Goal: Obtain resource: Download file/media

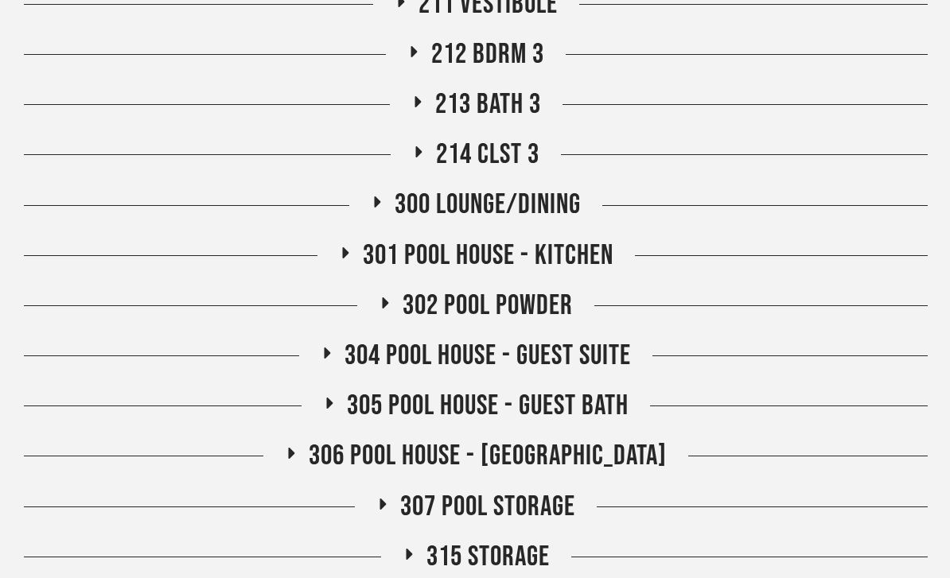
scroll to position [1563, 0]
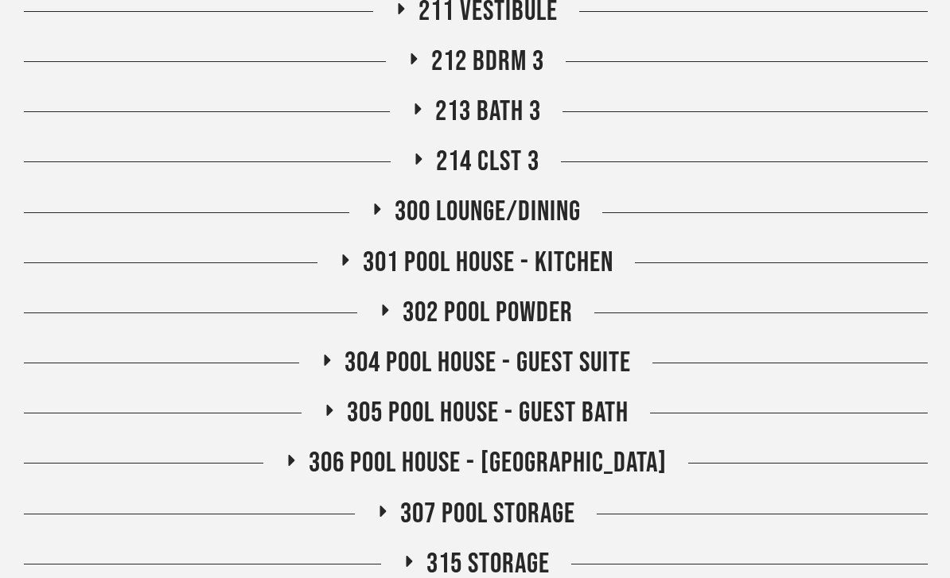
click at [612, 263] on span "301 Pool House - Kitchen" at bounding box center [488, 263] width 251 height 34
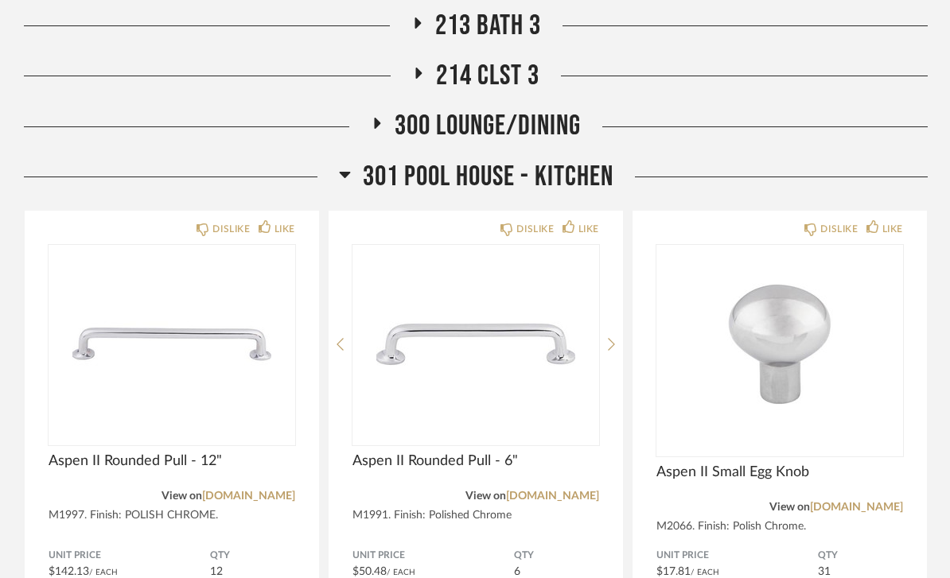
scroll to position [1616, 0]
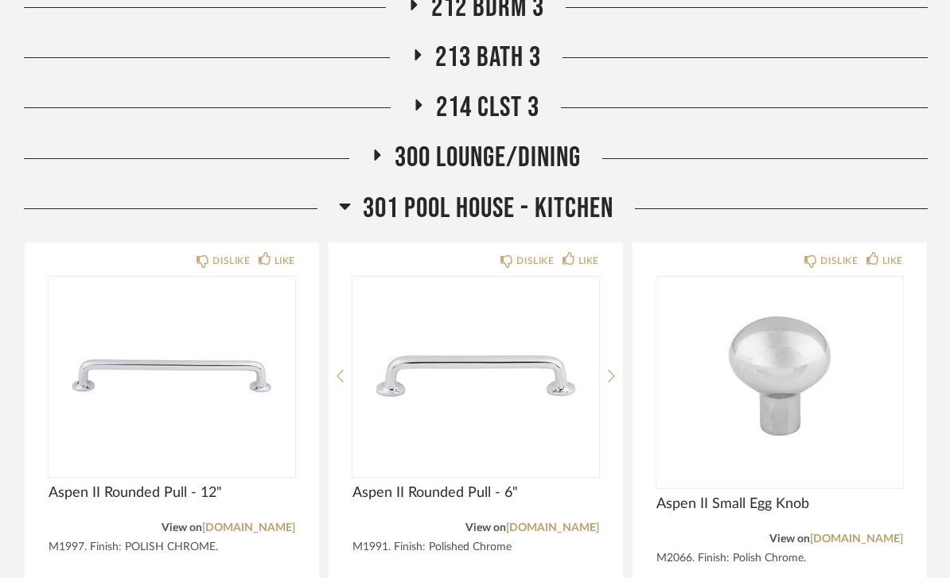
click at [573, 204] on span "301 Pool House - Kitchen" at bounding box center [488, 209] width 251 height 34
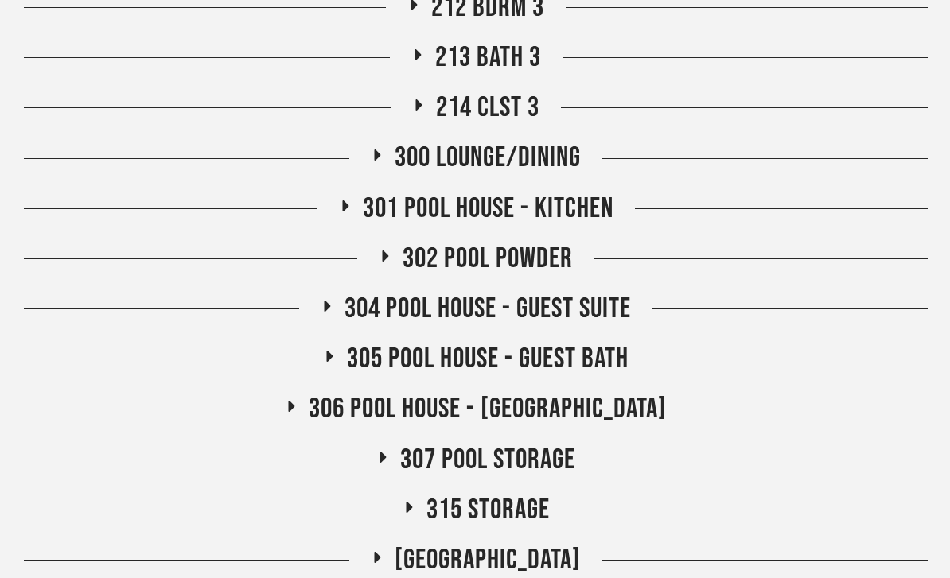
scroll to position [1617, 0]
click at [565, 156] on span "300 Lounge/Dining" at bounding box center [487, 158] width 186 height 34
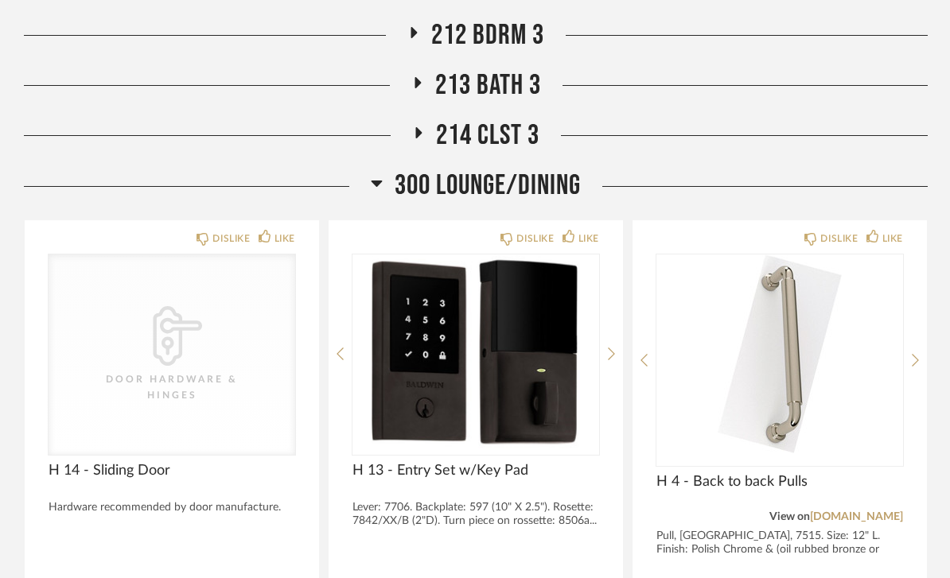
click at [562, 183] on span "300 Lounge/Dining" at bounding box center [487, 186] width 186 height 34
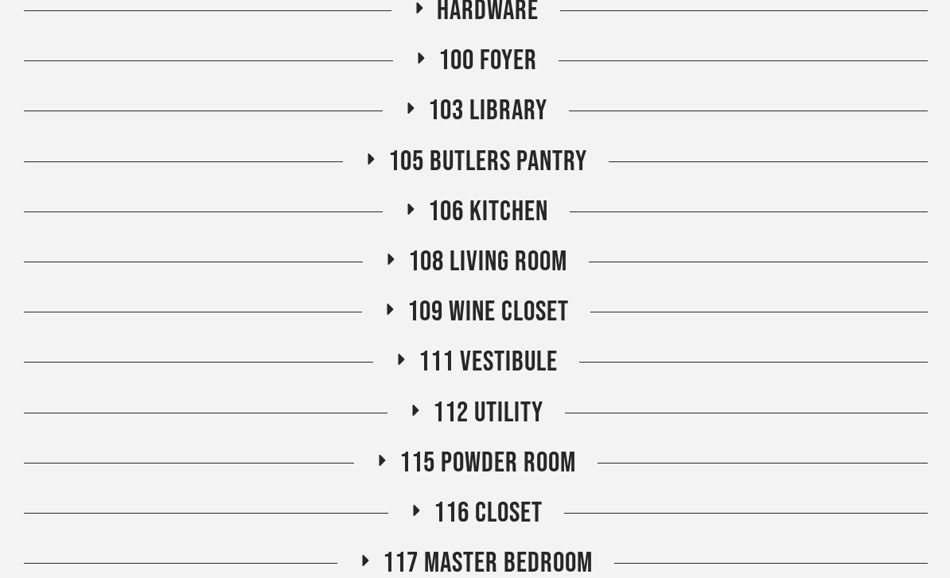
scroll to position [306, 0]
click at [548, 153] on span "105 Butlers Pantry" at bounding box center [487, 163] width 199 height 34
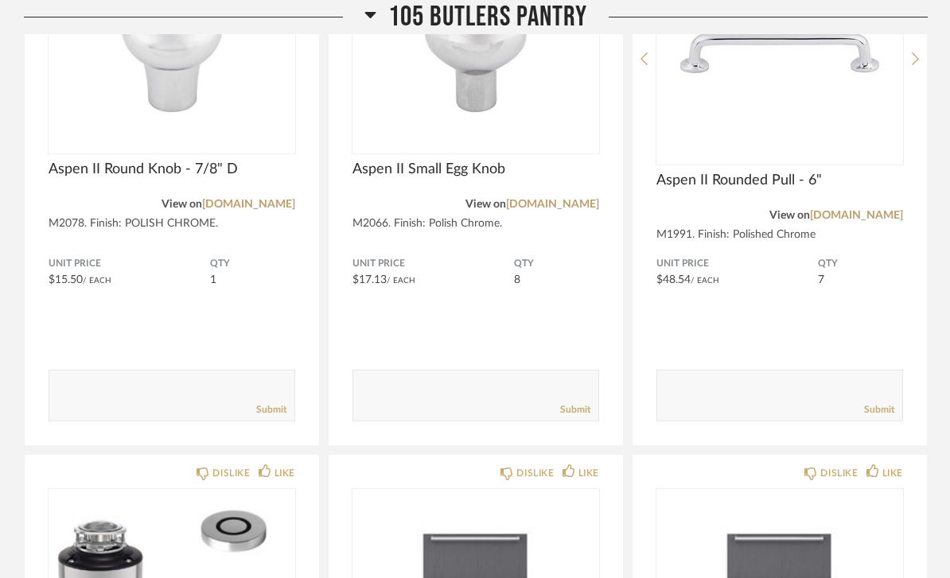
scroll to position [584, 0]
click at [553, 10] on span "105 Butlers Pantry" at bounding box center [487, 17] width 199 height 34
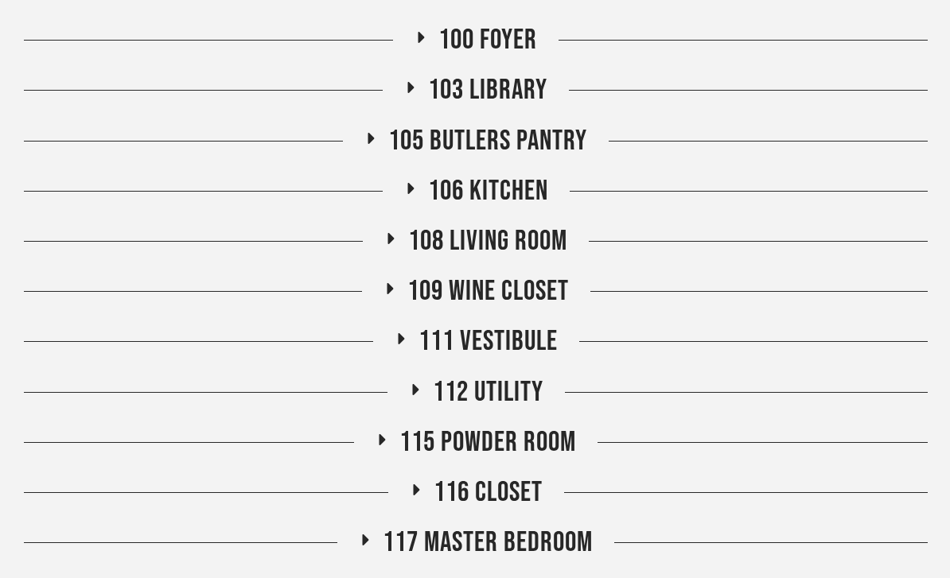
scroll to position [328, 0]
click at [522, 195] on span "106 Kitchen" at bounding box center [488, 191] width 120 height 34
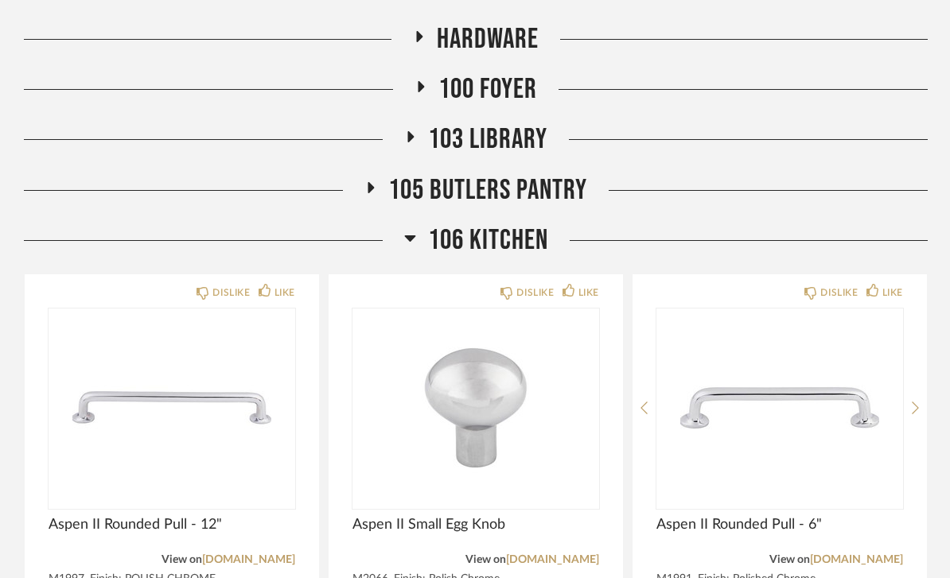
scroll to position [239, 0]
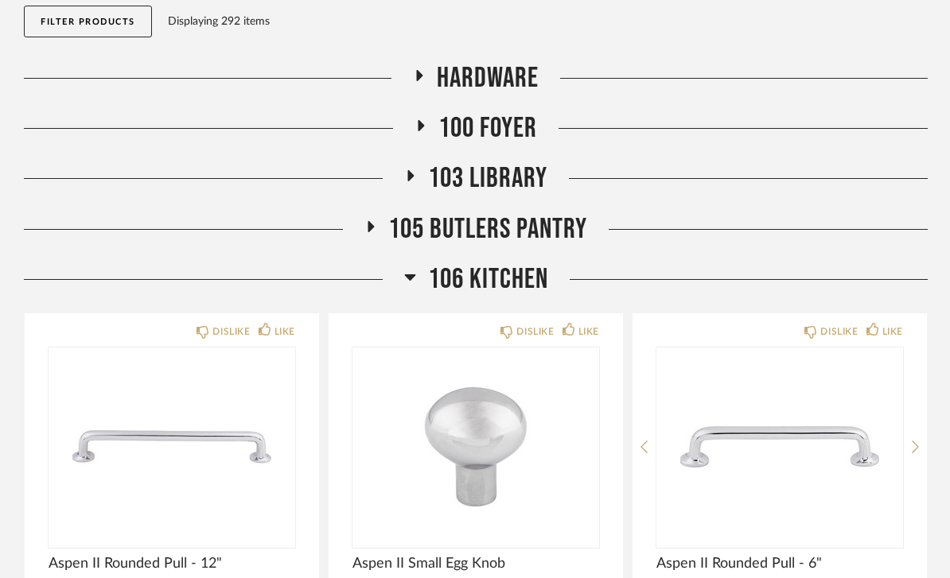
click at [517, 288] on span "106 Kitchen" at bounding box center [488, 279] width 120 height 34
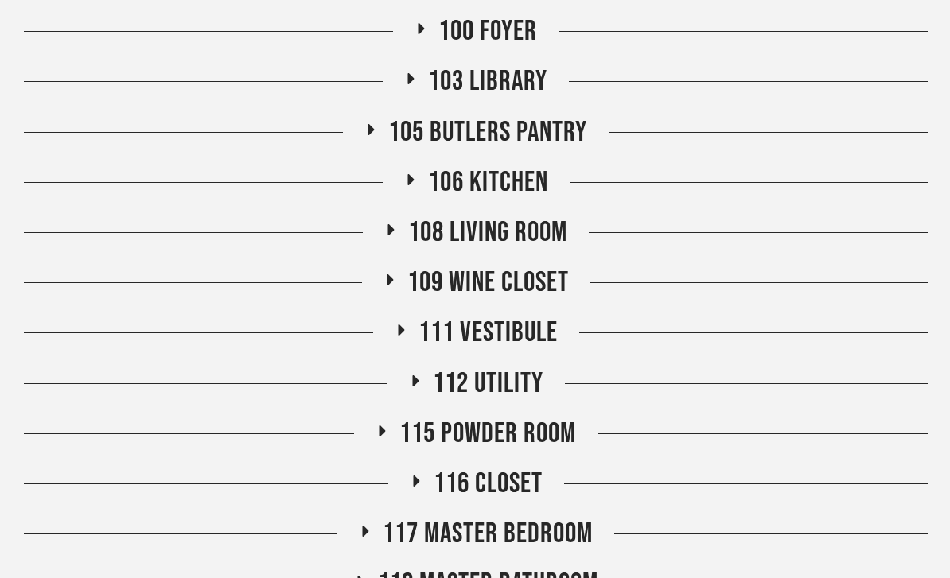
scroll to position [339, 0]
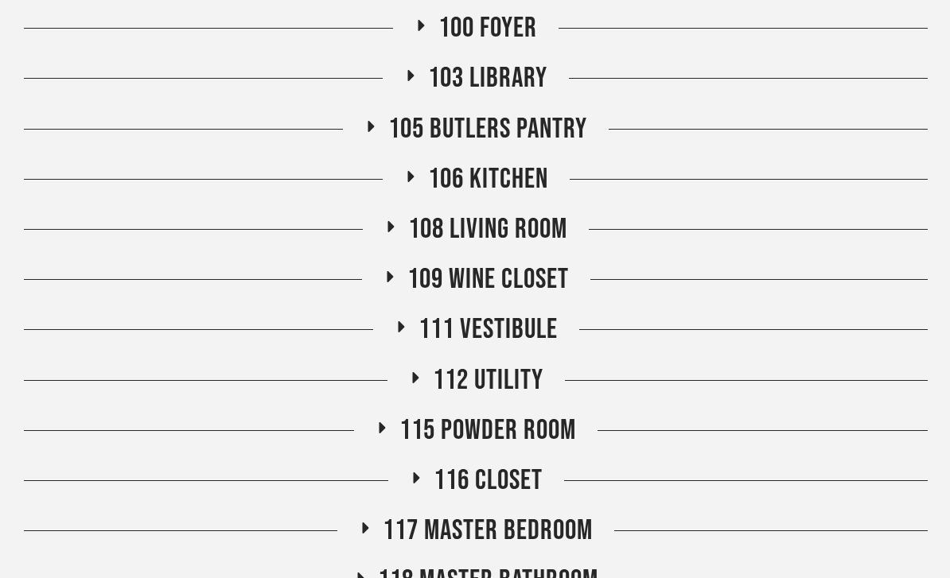
click at [543, 232] on span "108 Living Room" at bounding box center [487, 230] width 159 height 34
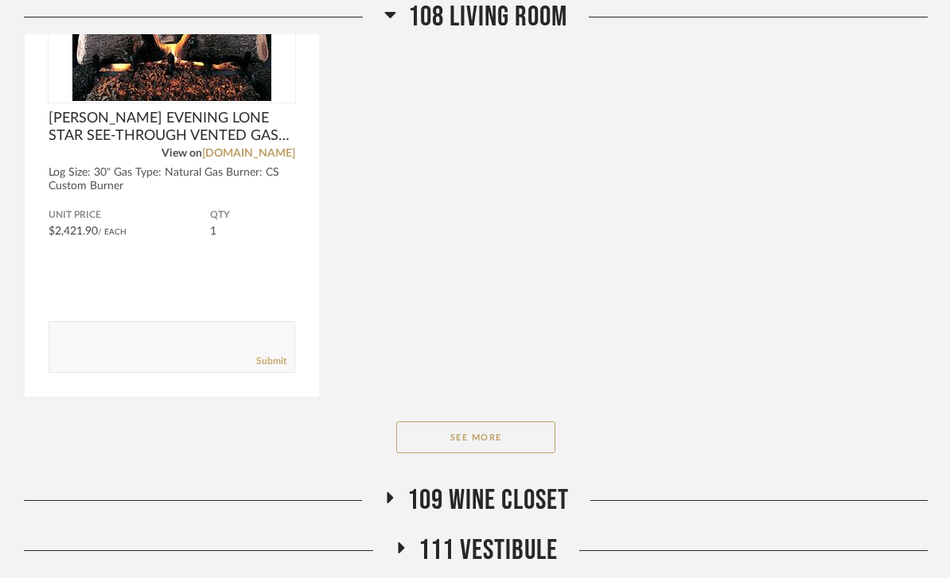
scroll to position [1302, 0]
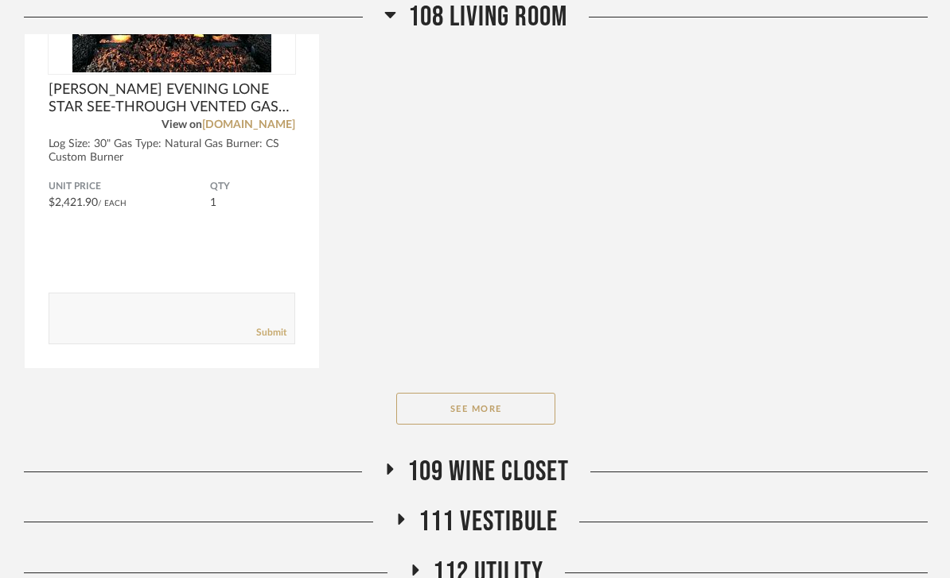
click at [500, 414] on button "See More" at bounding box center [475, 409] width 159 height 32
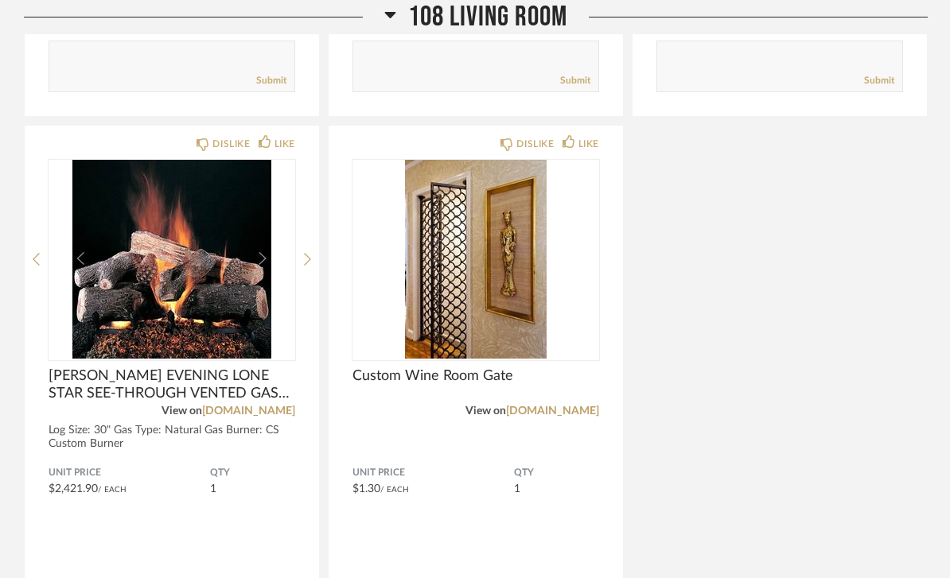
scroll to position [1015, 0]
click at [535, 19] on span "108 Living Room" at bounding box center [487, 17] width 159 height 34
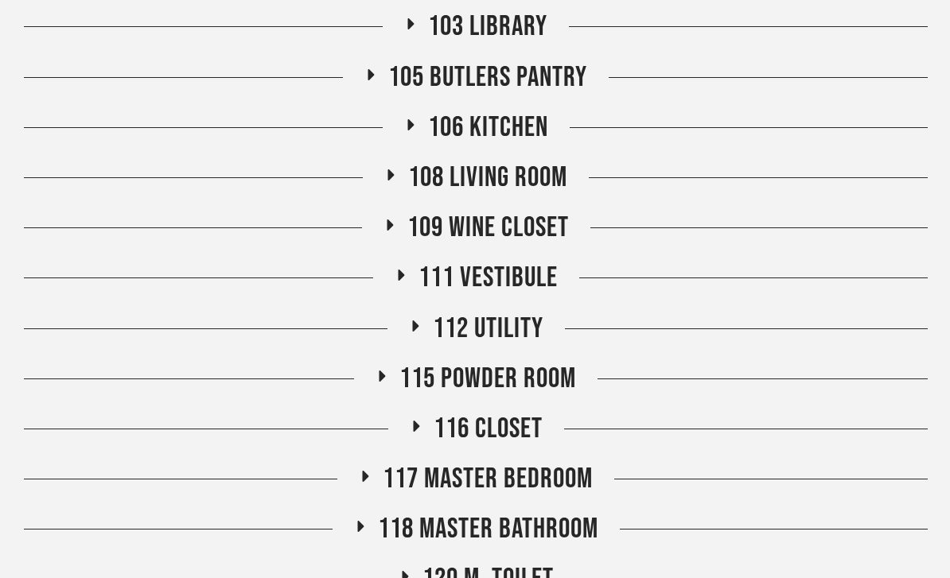
scroll to position [392, 0]
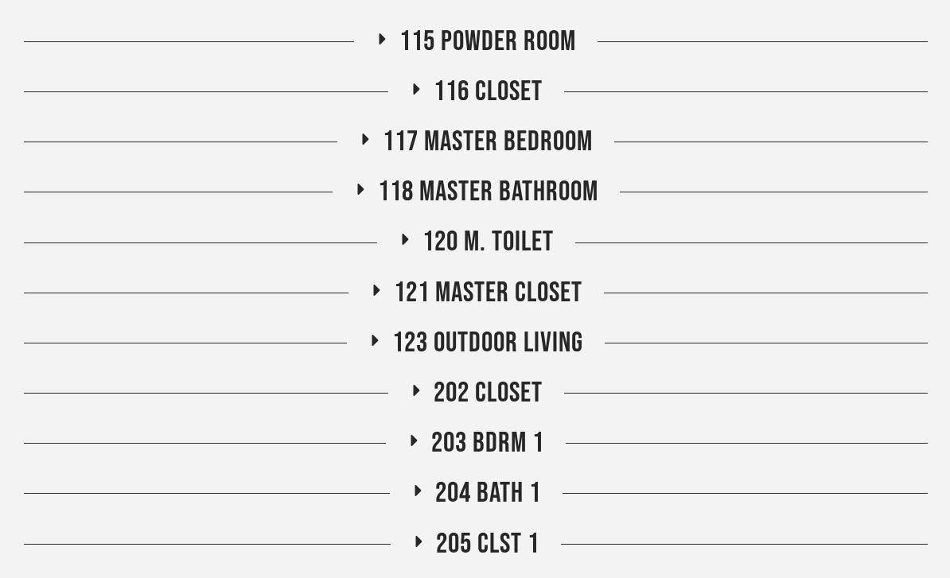
click at [545, 339] on span "123 Outdoor Living" at bounding box center [487, 344] width 191 height 34
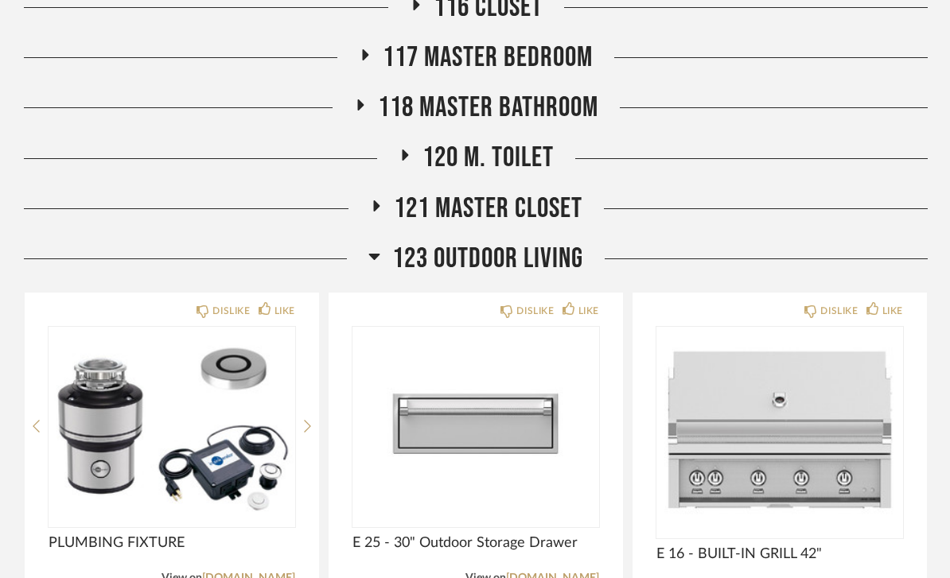
scroll to position [813, 0]
click at [554, 254] on span "123 Outdoor Living" at bounding box center [487, 259] width 191 height 34
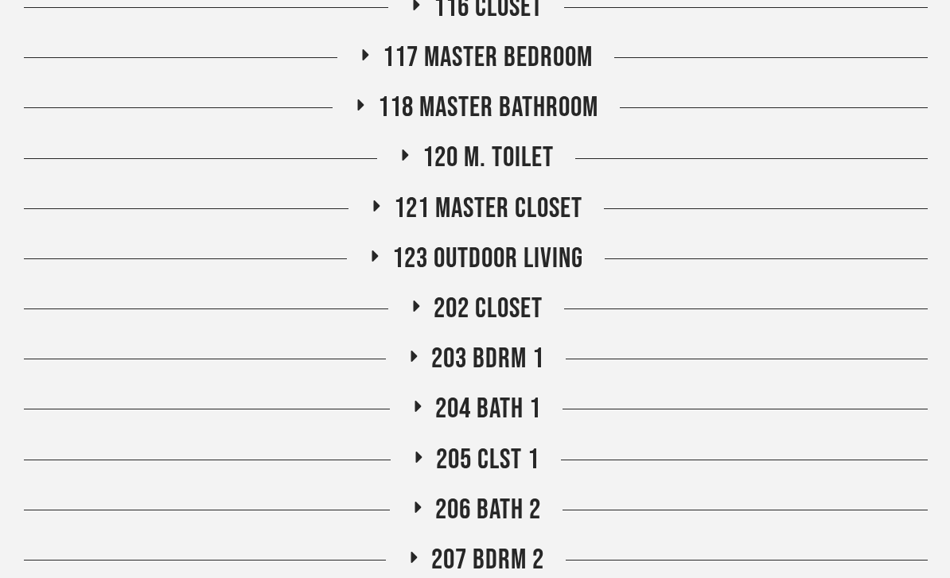
click at [562, 274] on span "123 Outdoor Living" at bounding box center [487, 259] width 191 height 34
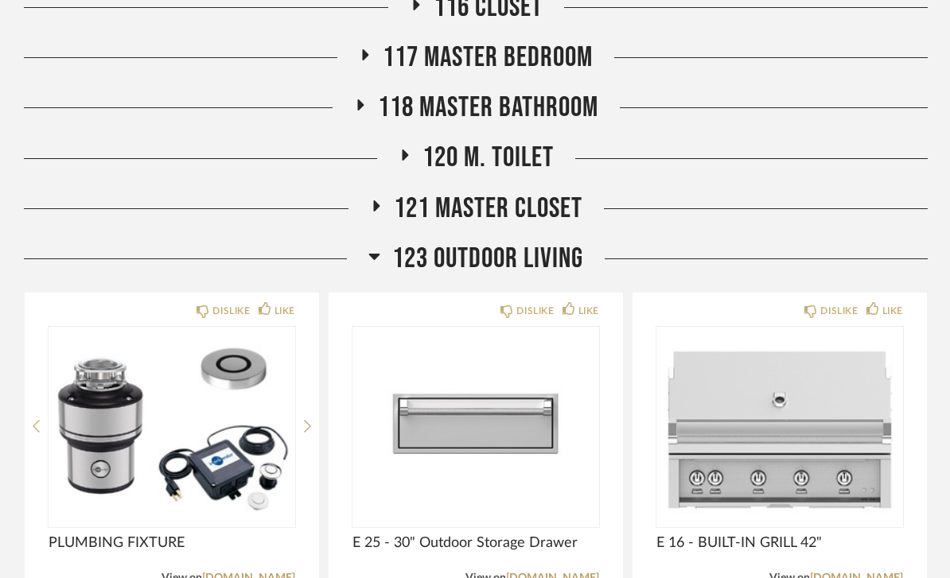
click at [545, 250] on span "123 Outdoor Living" at bounding box center [487, 259] width 191 height 34
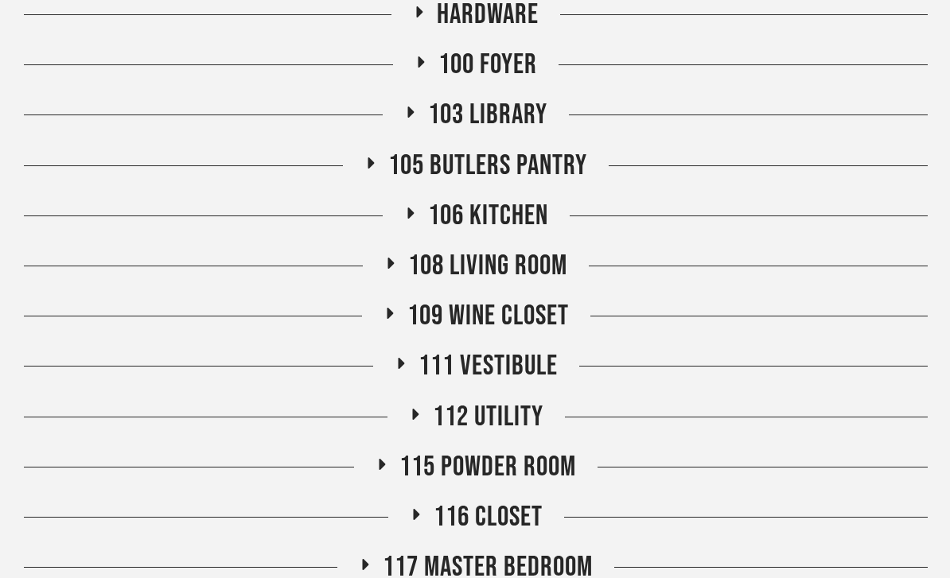
scroll to position [297, 0]
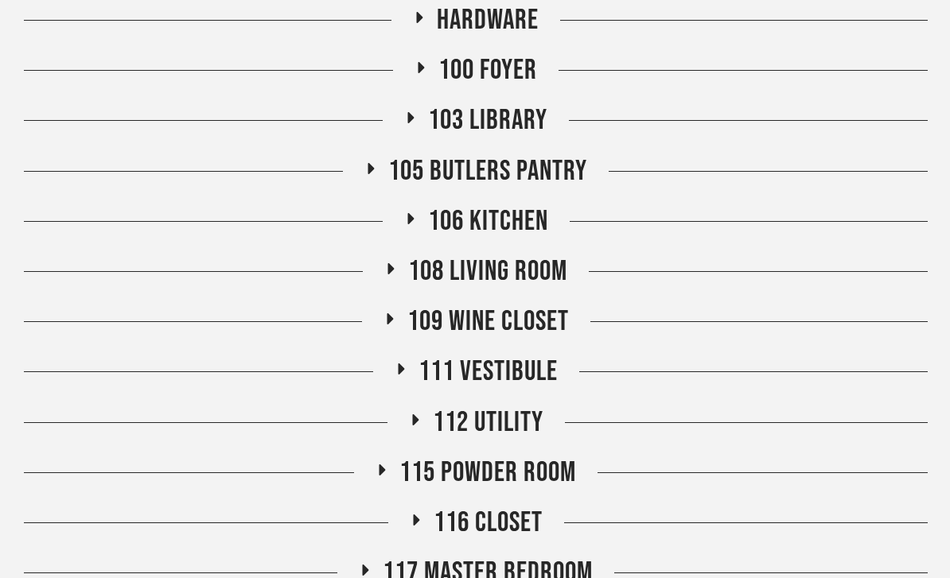
click at [525, 219] on span "106 Kitchen" at bounding box center [488, 221] width 120 height 34
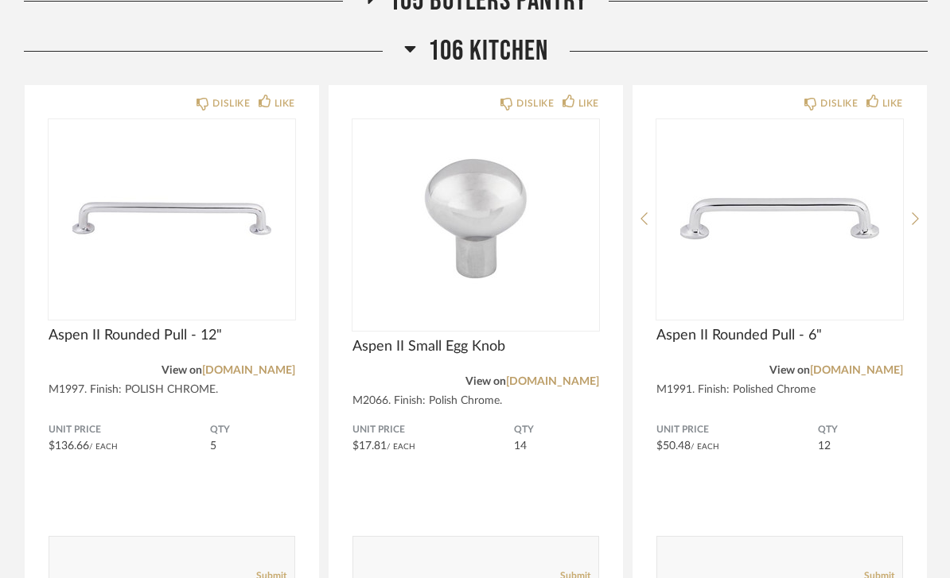
click at [522, 60] on span "106 Kitchen" at bounding box center [488, 51] width 120 height 34
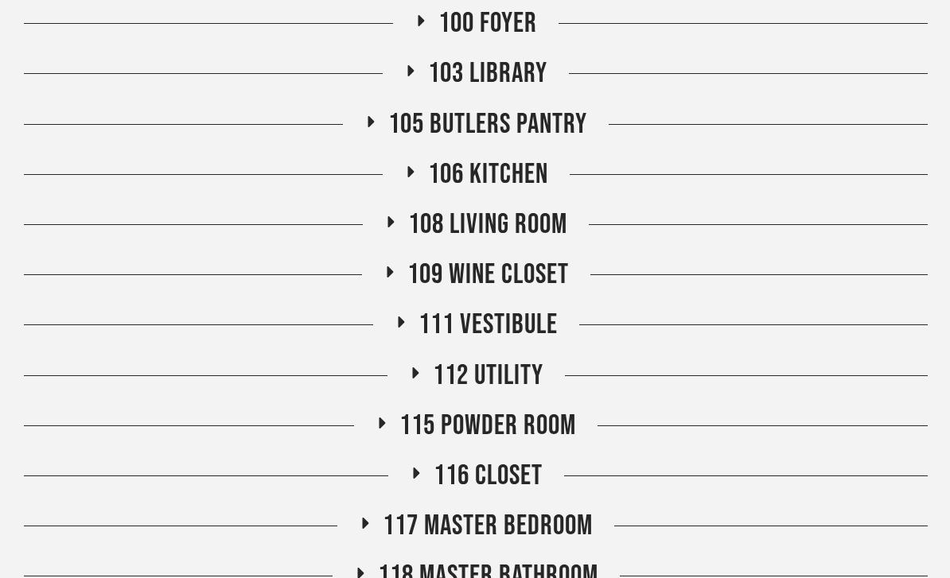
scroll to position [341, 0]
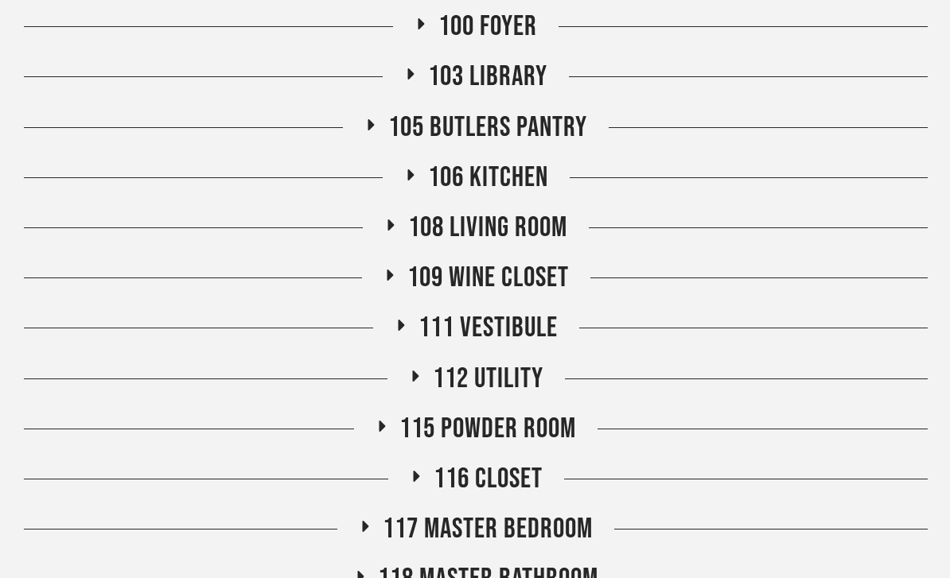
click at [536, 124] on span "105 Butlers Pantry" at bounding box center [487, 128] width 199 height 34
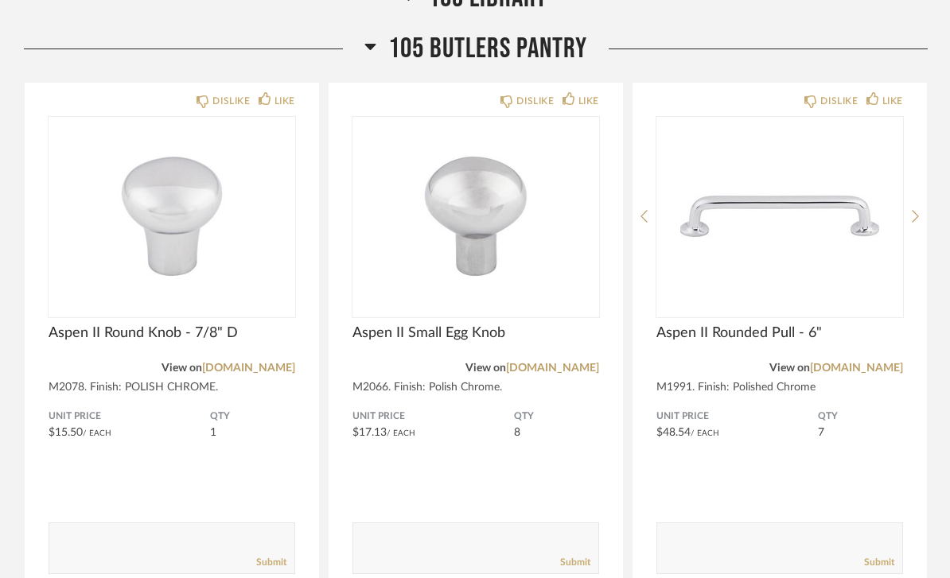
scroll to position [427, 0]
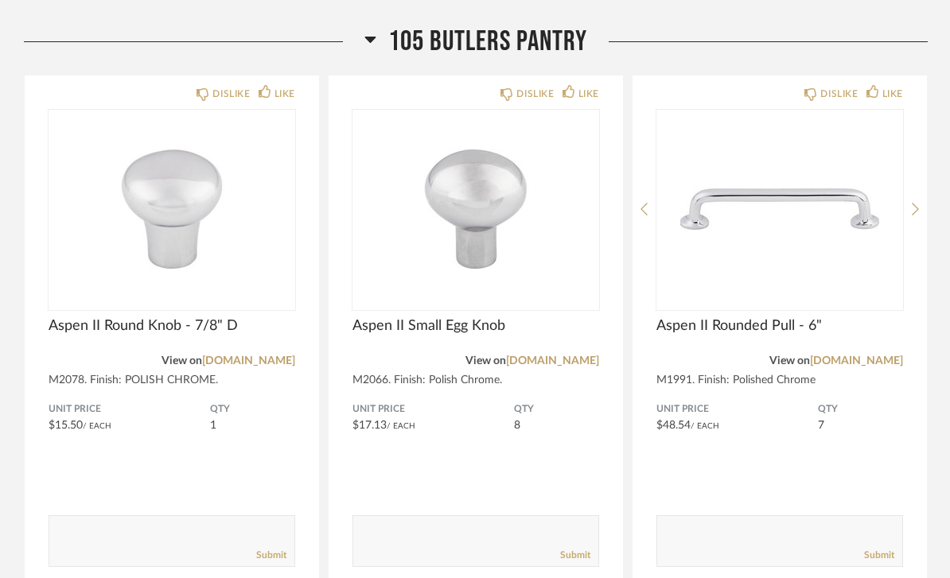
click at [550, 52] on span "105 Butlers Pantry" at bounding box center [487, 42] width 199 height 34
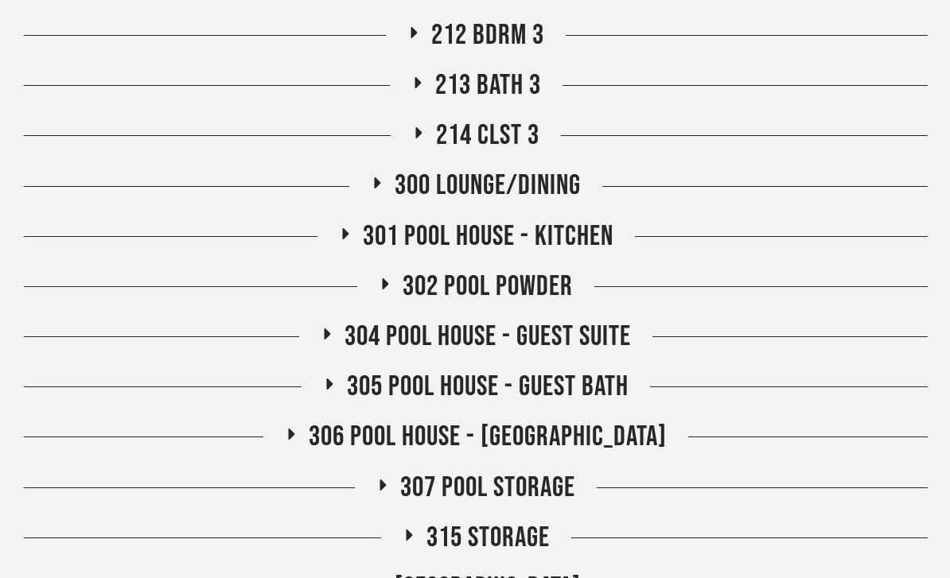
scroll to position [1596, 0]
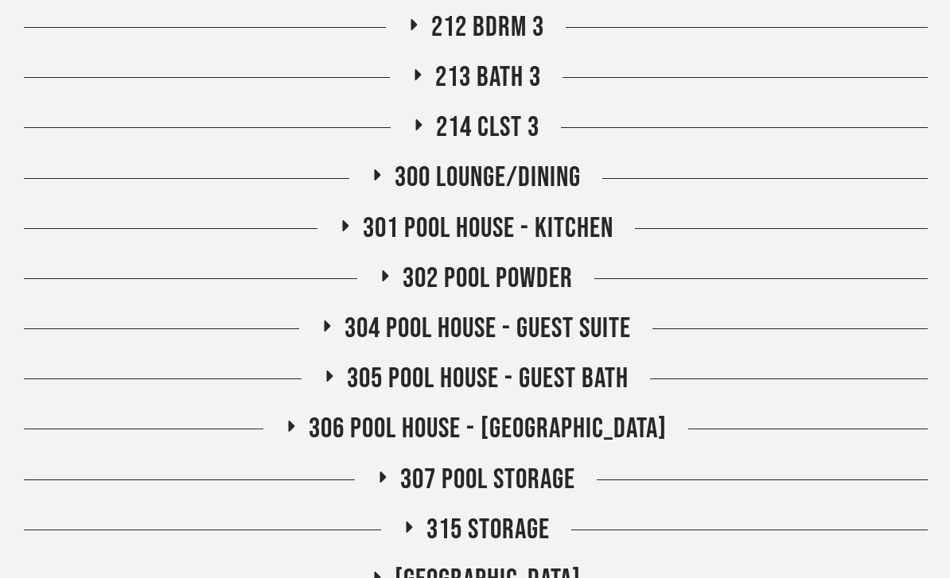
click at [589, 223] on span "301 Pool House - Kitchen" at bounding box center [488, 229] width 251 height 34
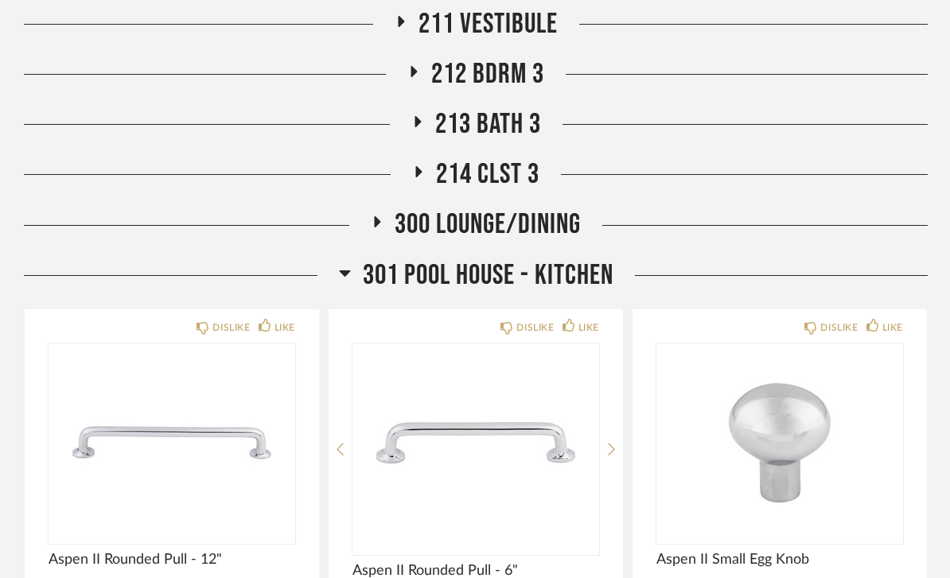
scroll to position [1548, 0]
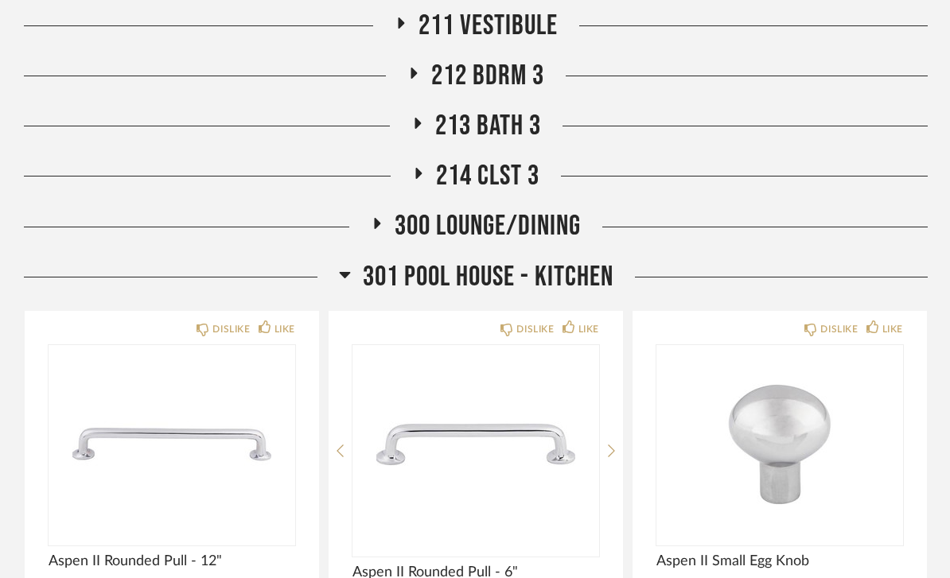
click at [572, 278] on span "301 Pool House - Kitchen" at bounding box center [488, 277] width 251 height 34
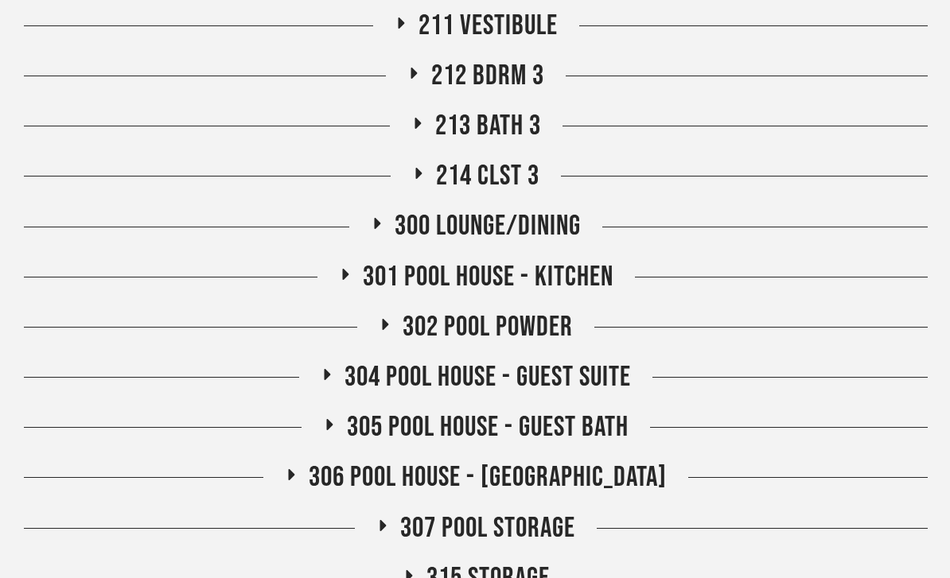
click at [533, 328] on span "302 Pool Powder" at bounding box center [487, 327] width 170 height 34
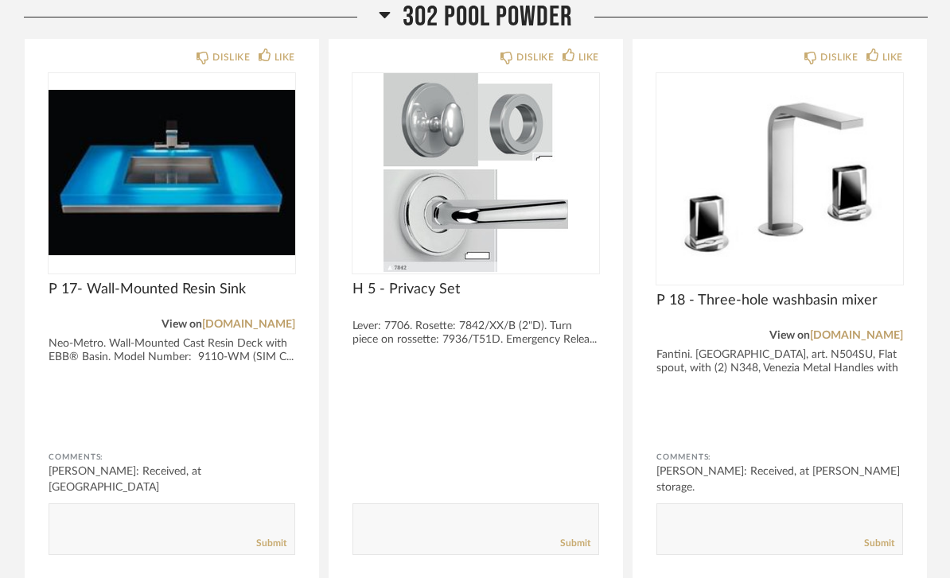
scroll to position [1870, 0]
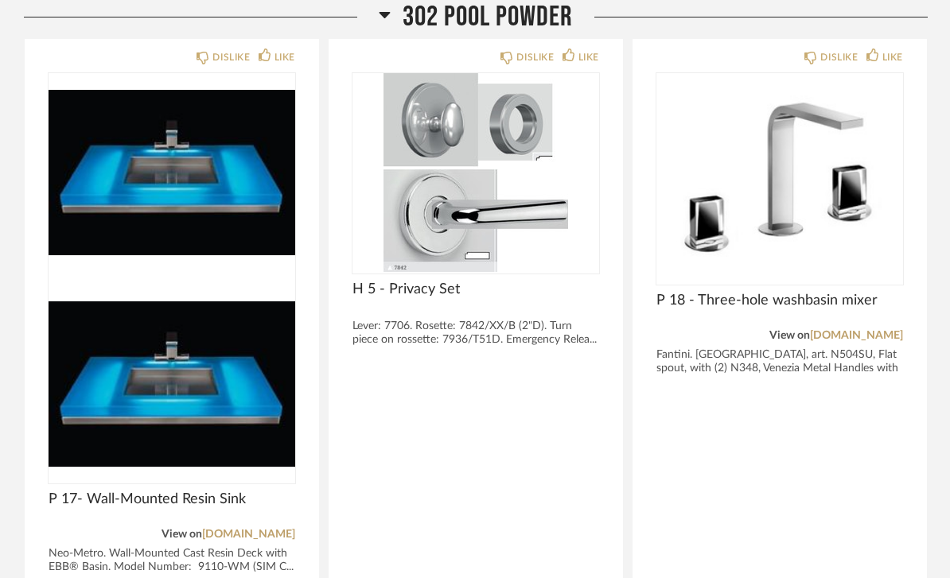
click at [89, 285] on img at bounding box center [172, 384] width 247 height 199
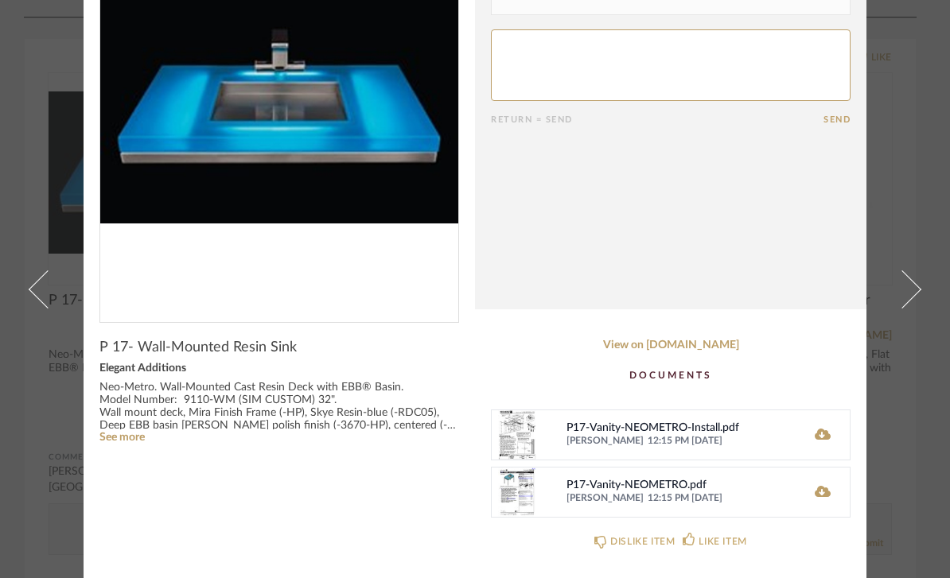
scroll to position [160, 0]
click at [729, 437] on span "12:15 PM [DATE]" at bounding box center [718, 441] width 143 height 13
click at [724, 442] on span "12:15 PM [DATE]" at bounding box center [718, 441] width 143 height 13
click at [683, 437] on span "12:15 PM [DATE]" at bounding box center [718, 441] width 143 height 13
click at [681, 439] on span "12:15 PM [DATE]" at bounding box center [718, 441] width 143 height 13
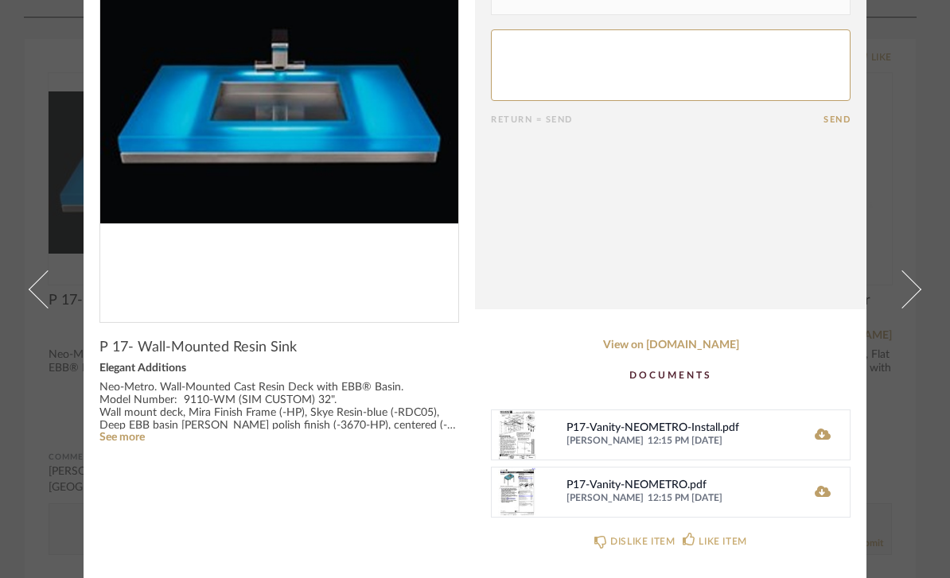
click at [706, 434] on div "P17-Vanity-NEOMETRO-Install.pdf" at bounding box center [678, 428] width 224 height 13
click at [815, 437] on icon at bounding box center [822, 434] width 16 height 11
